Goal: Task Accomplishment & Management: Use online tool/utility

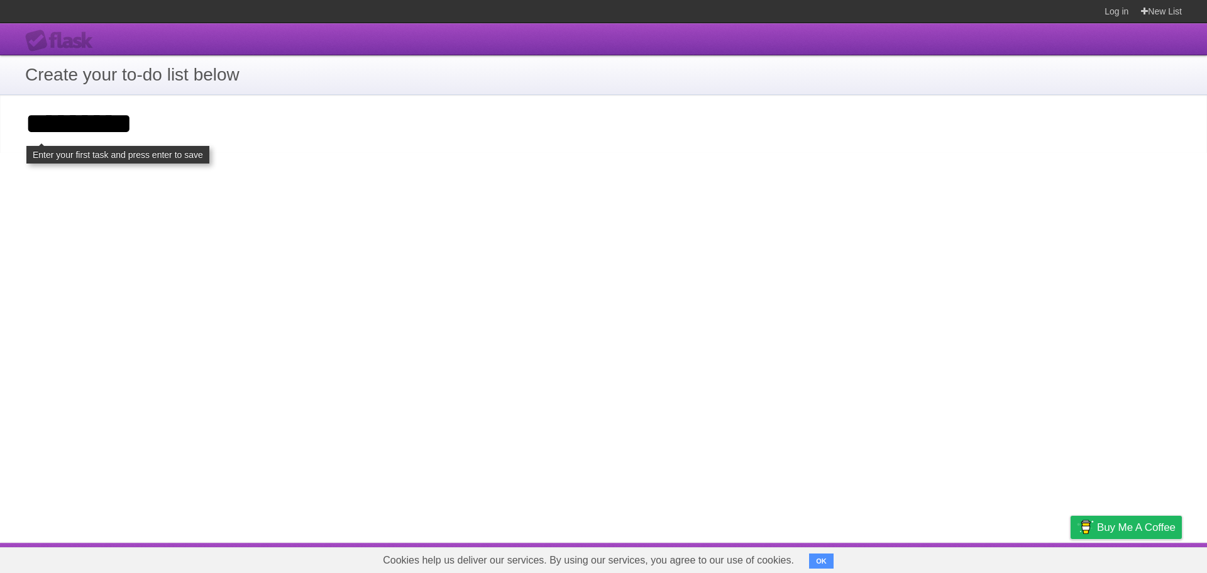
click input "**********" at bounding box center [0, 0] width 0 height 0
type input "**********"
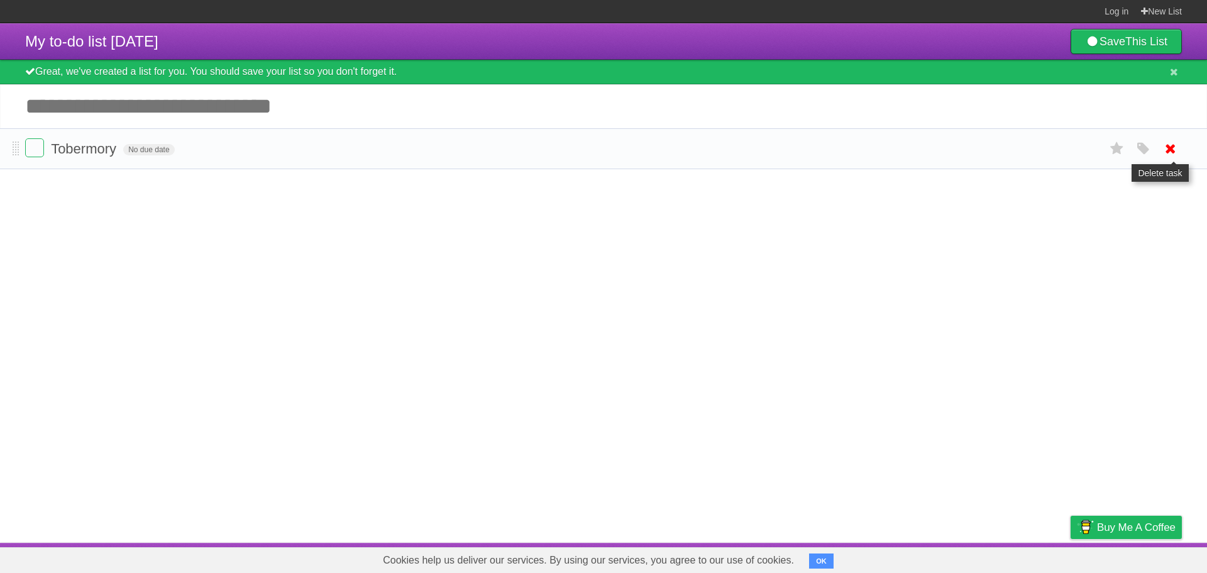
click at [1169, 153] on icon at bounding box center [1170, 148] width 18 height 21
